Goal: Information Seeking & Learning: Learn about a topic

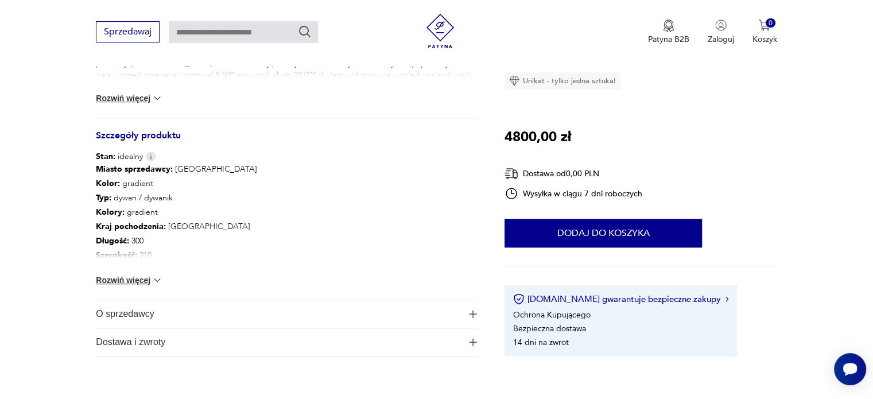
scroll to position [574, 0]
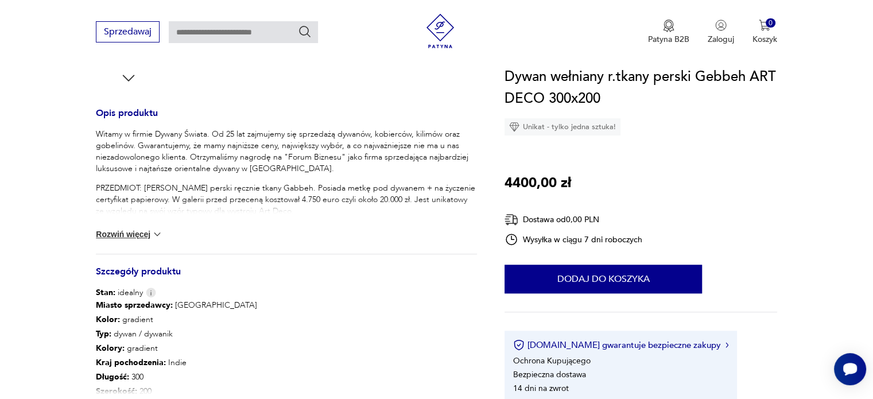
scroll to position [459, 0]
